Goal: Check status: Check status

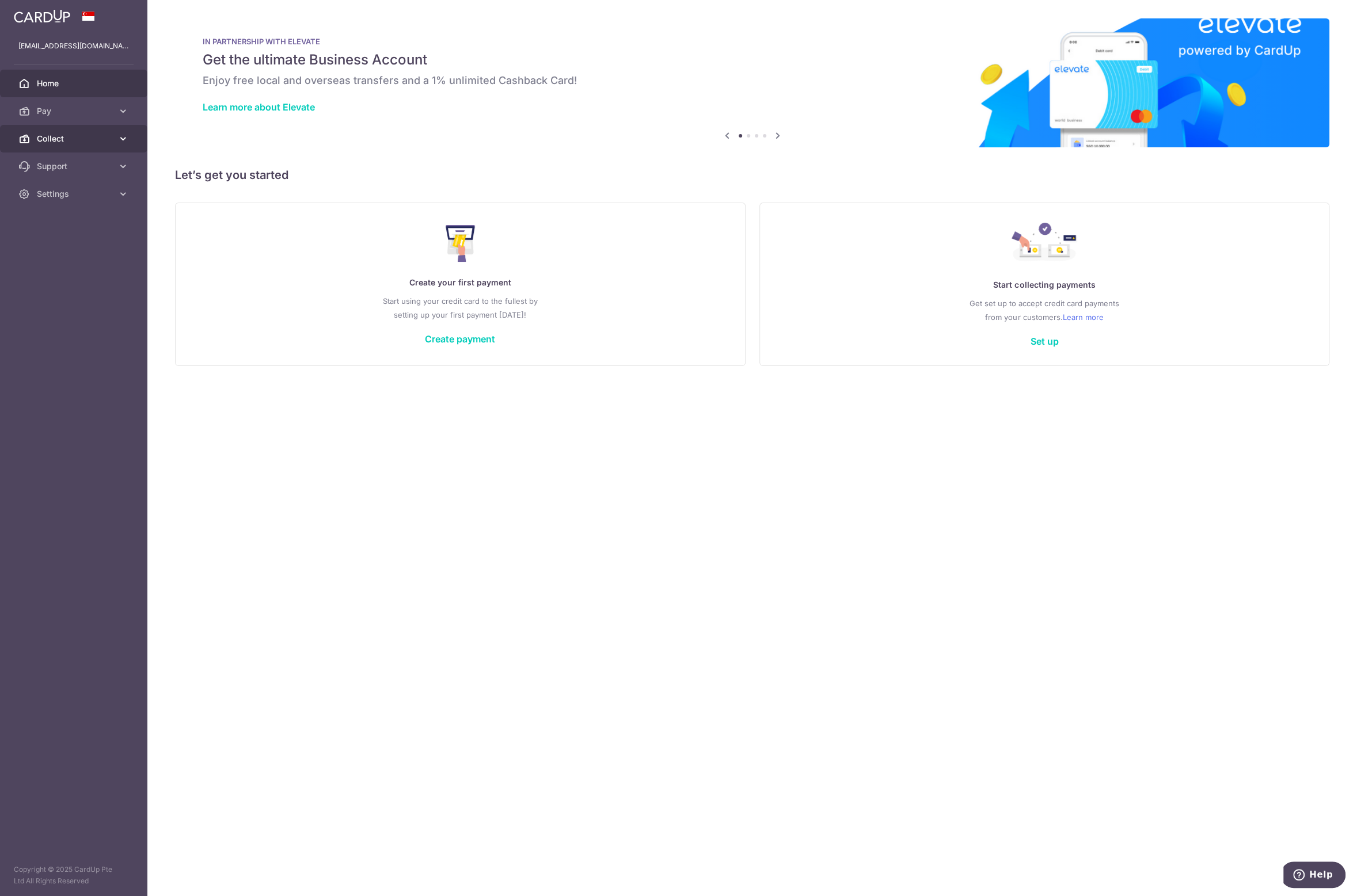
click at [60, 142] on span "Collect" at bounding box center [75, 138] width 76 height 12
click at [57, 164] on span "Dashboard" at bounding box center [75, 166] width 76 height 12
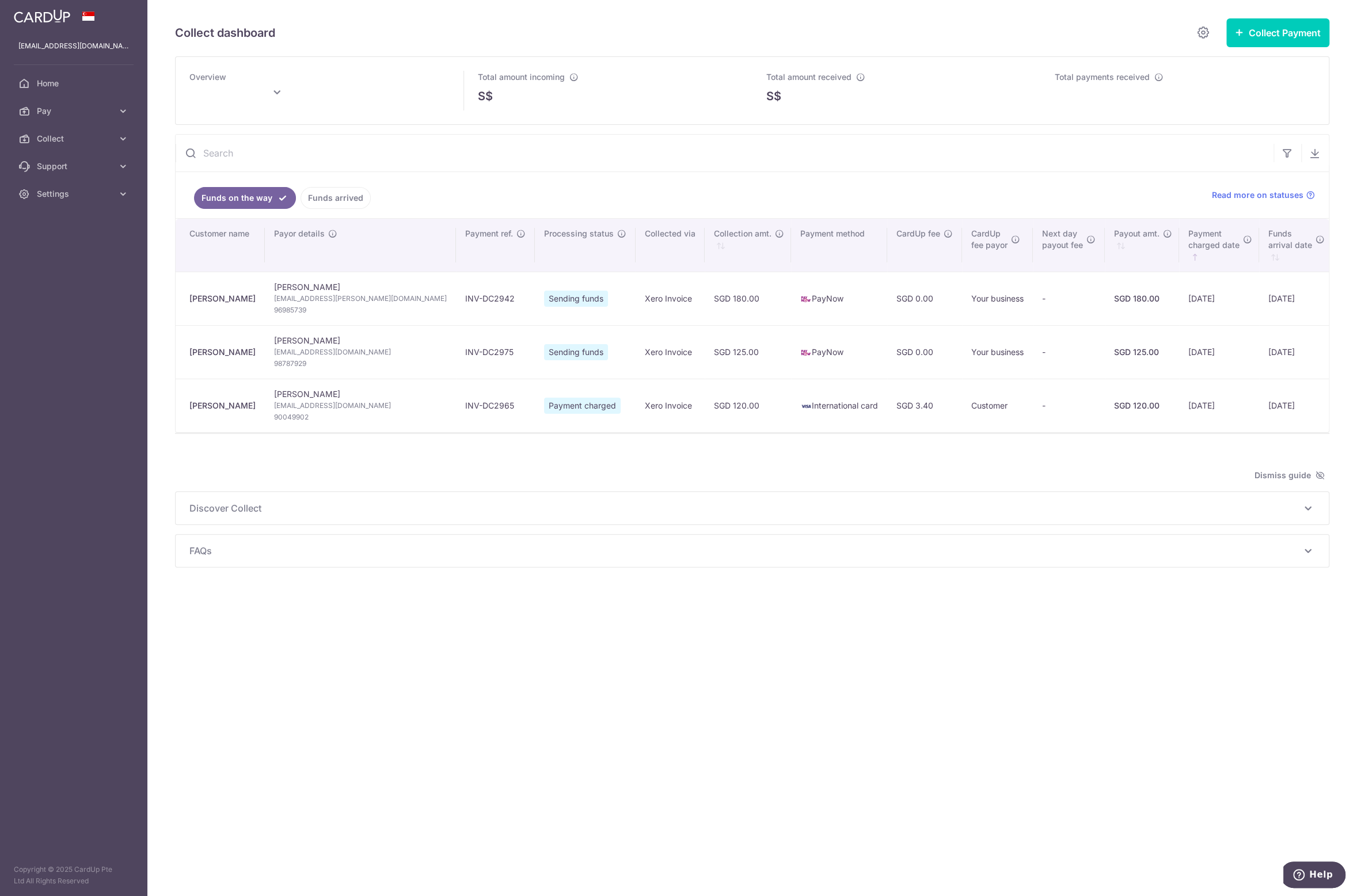
type input "[DATE]"
click at [456, 298] on td "INV-DC2942" at bounding box center [495, 298] width 79 height 53
copy td "DC2942"
click at [320, 283] on td "[PERSON_NAME] [EMAIL_ADDRESS][PERSON_NAME][DOMAIN_NAME] 96985739" at bounding box center [360, 298] width 191 height 53
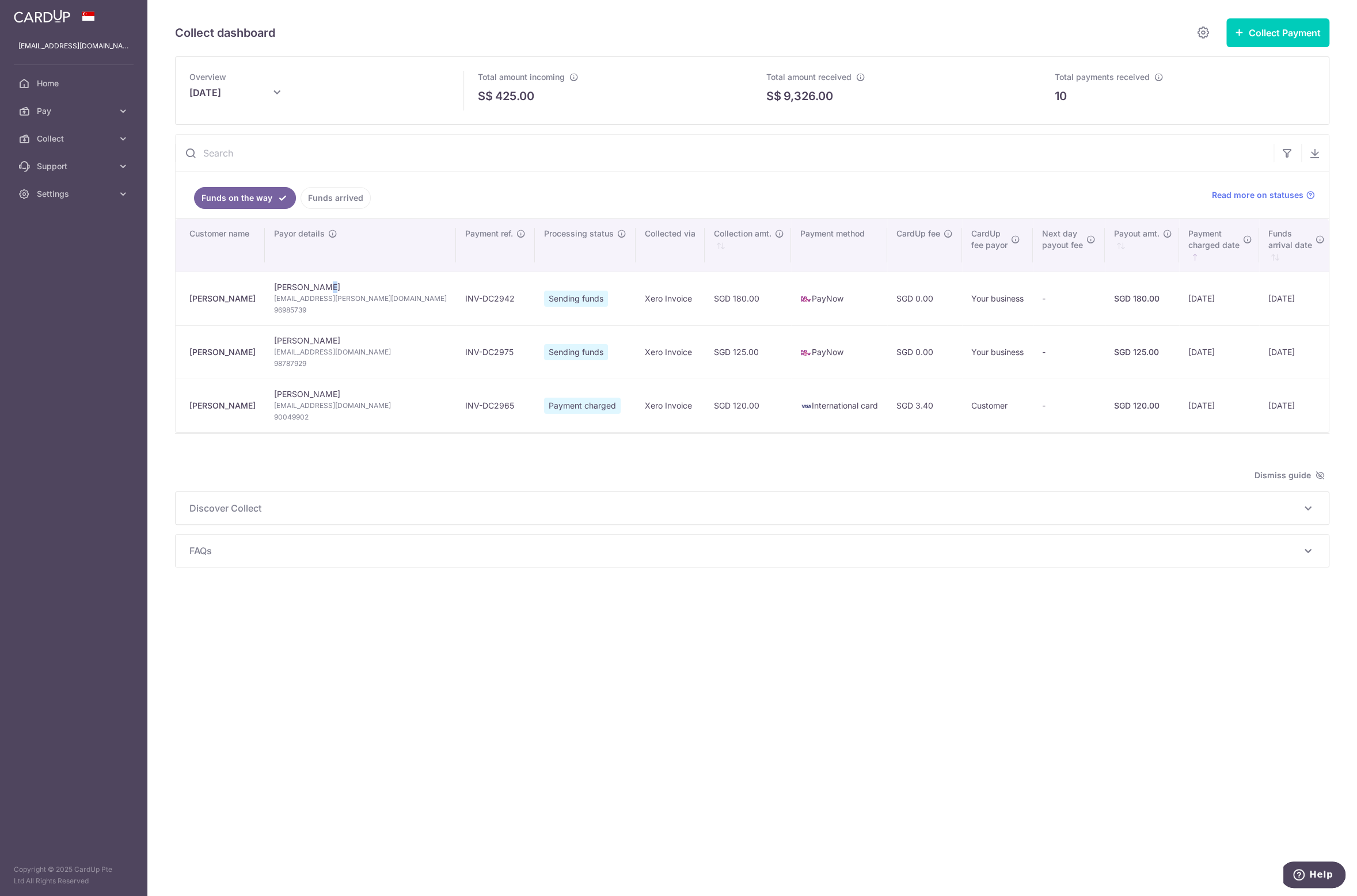
click at [320, 283] on td "[PERSON_NAME] [EMAIL_ADDRESS][PERSON_NAME][DOMAIN_NAME] 96985739" at bounding box center [360, 298] width 191 height 53
click at [330, 278] on td "[PERSON_NAME] [EMAIL_ADDRESS][PERSON_NAME][DOMAIN_NAME] 96985739" at bounding box center [360, 298] width 191 height 53
copy td "[PERSON_NAME]"
click at [456, 352] on td "INV-DC2975" at bounding box center [495, 352] width 79 height 53
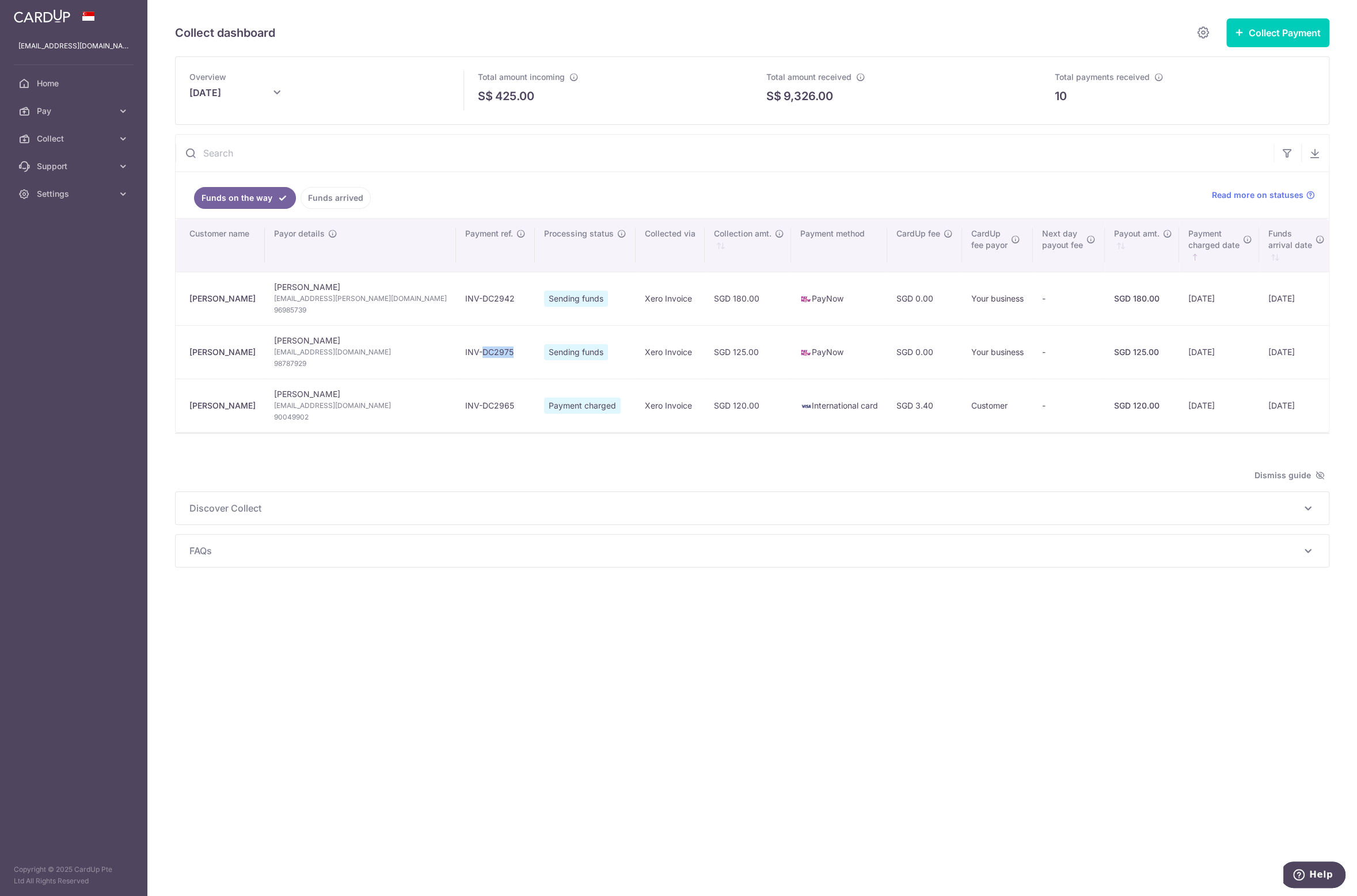
click at [456, 352] on td "INV-DC2975" at bounding box center [495, 352] width 79 height 53
copy td "DC2975"
